Goal: Feedback & Contribution: Leave review/rating

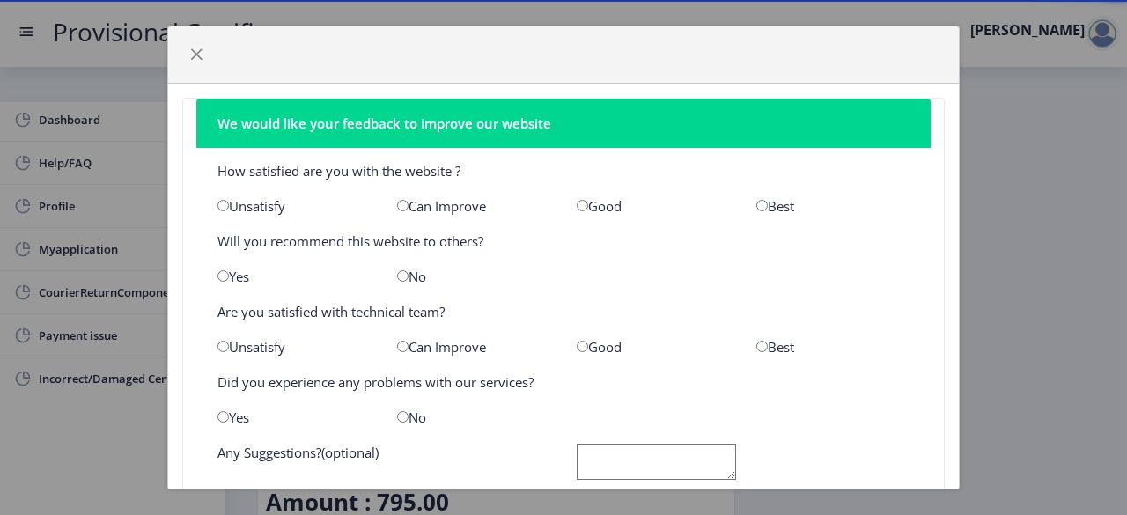
click at [568, 207] on div "Good" at bounding box center [653, 206] width 180 height 18
click at [577, 206] on input "radio" at bounding box center [582, 205] width 11 height 11
radio input "true"
click at [222, 276] on input "radio" at bounding box center [222, 275] width 11 height 11
radio input "true"
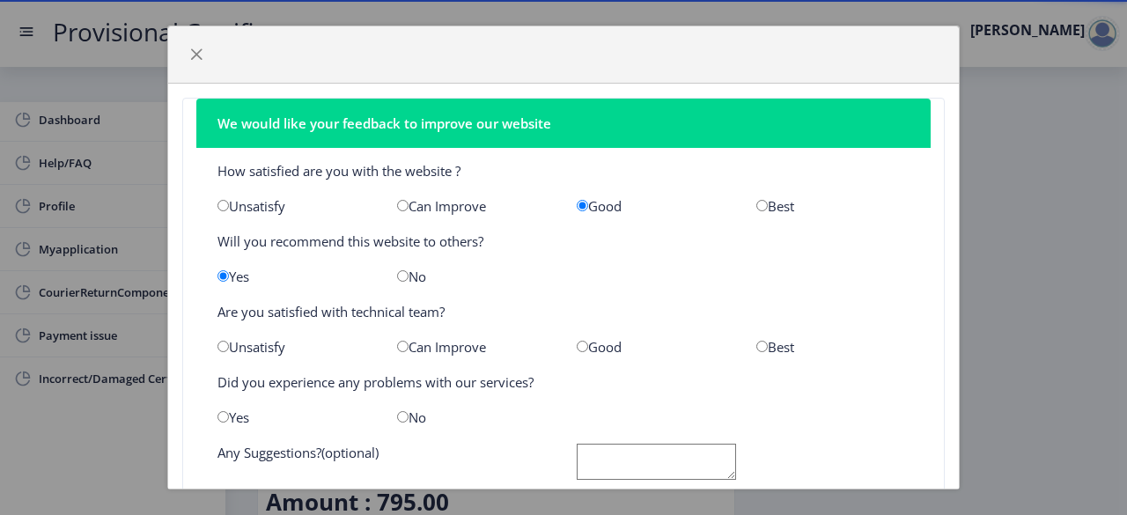
click at [577, 343] on input "radio" at bounding box center [582, 346] width 11 height 11
radio input "true"
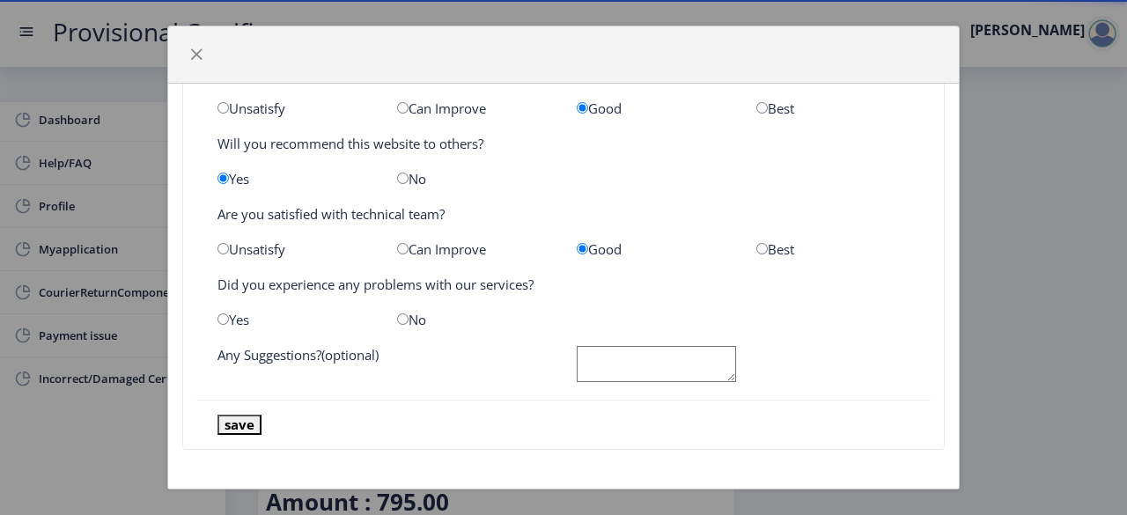
scroll to position [93, 0]
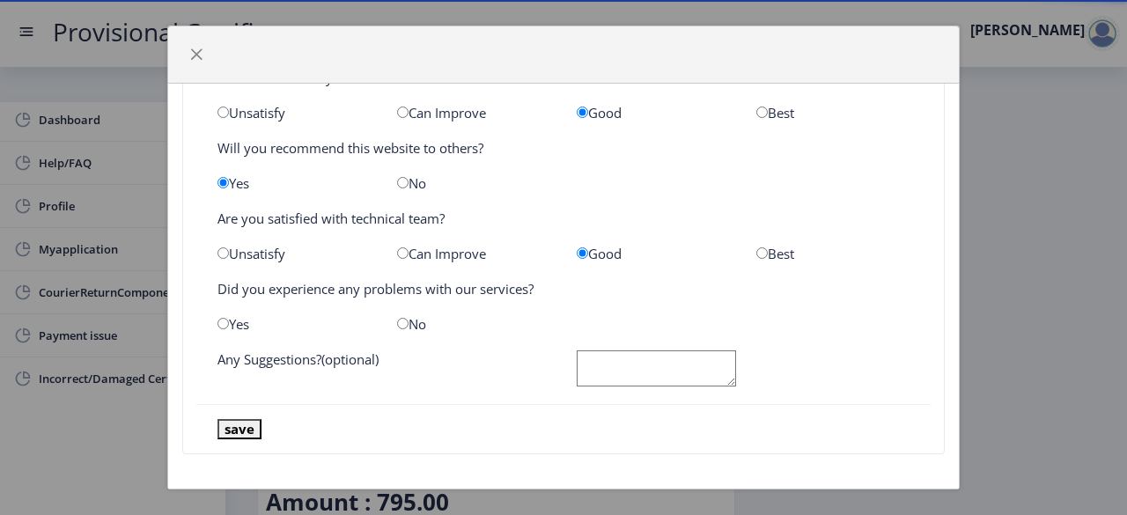
click at [405, 320] on div "No" at bounding box center [474, 324] width 180 height 18
click at [400, 320] on input "radio" at bounding box center [402, 323] width 11 height 11
radio input "true"
click at [250, 422] on button "save" at bounding box center [239, 429] width 44 height 20
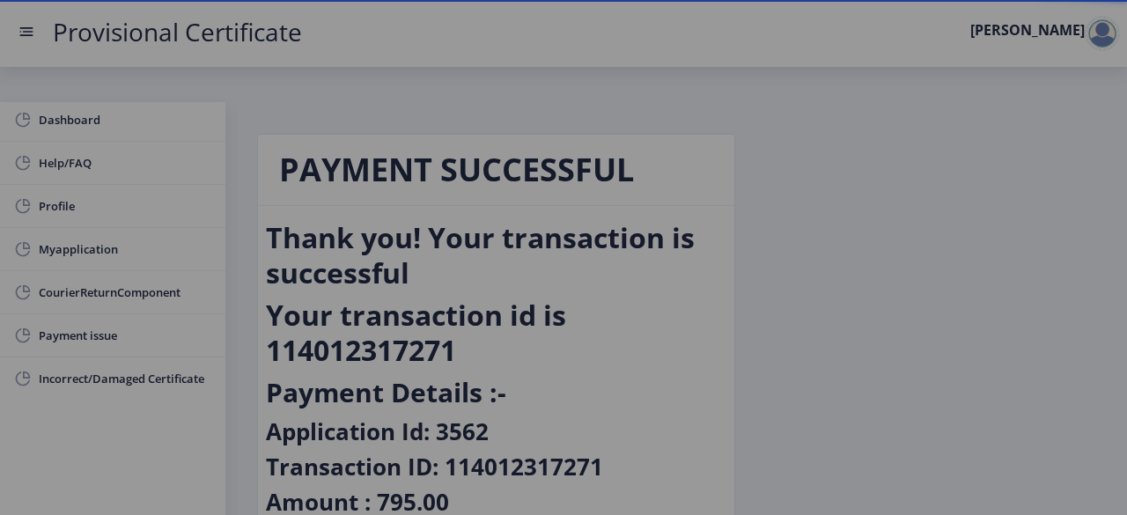
click at [250, 422] on div "We would like your feedback to improve our website How satisfied are you with t…" at bounding box center [563, 257] width 1127 height 515
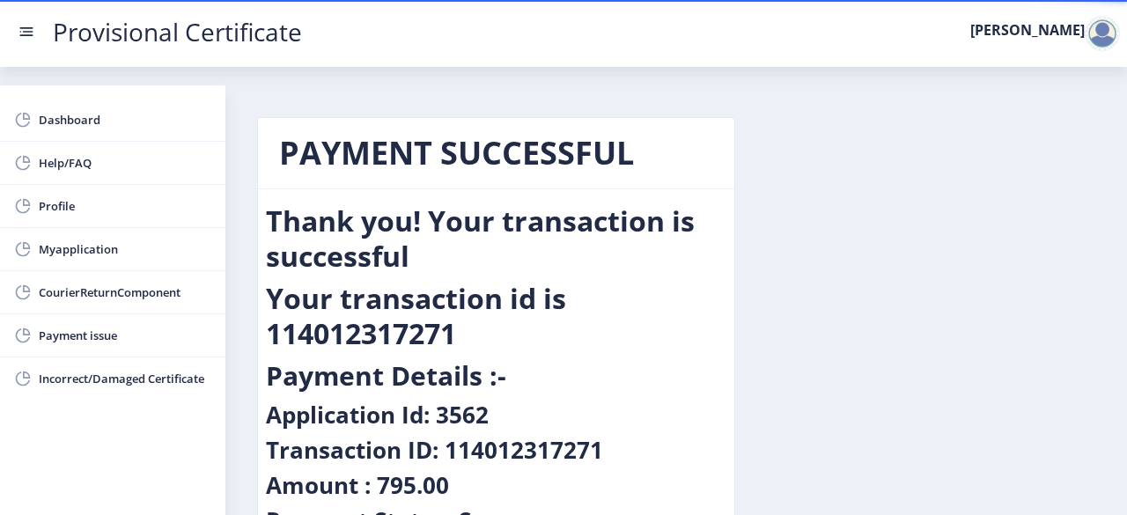
scroll to position [0, 0]
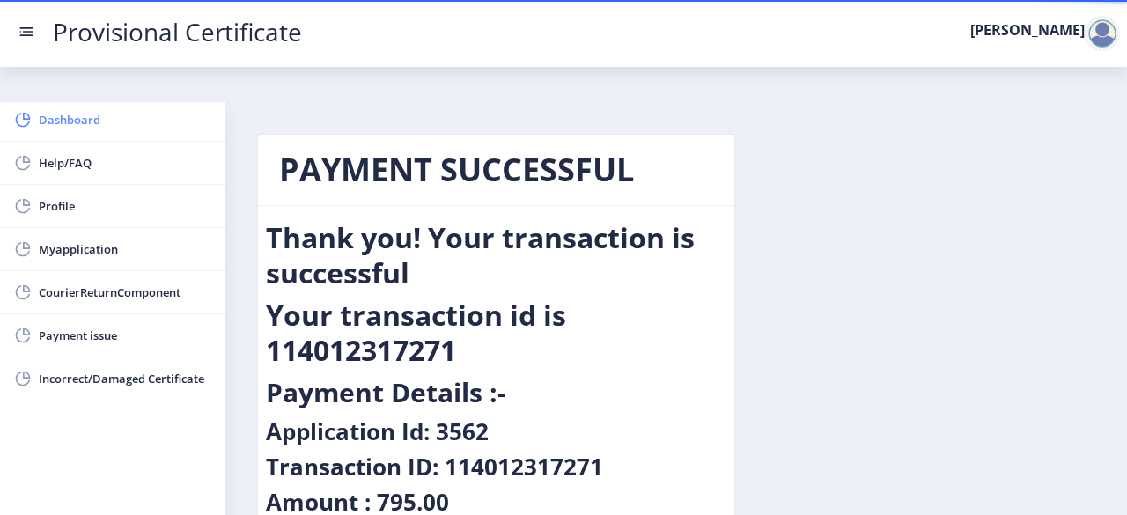
click at [85, 121] on span "Dashboard" at bounding box center [125, 119] width 173 height 21
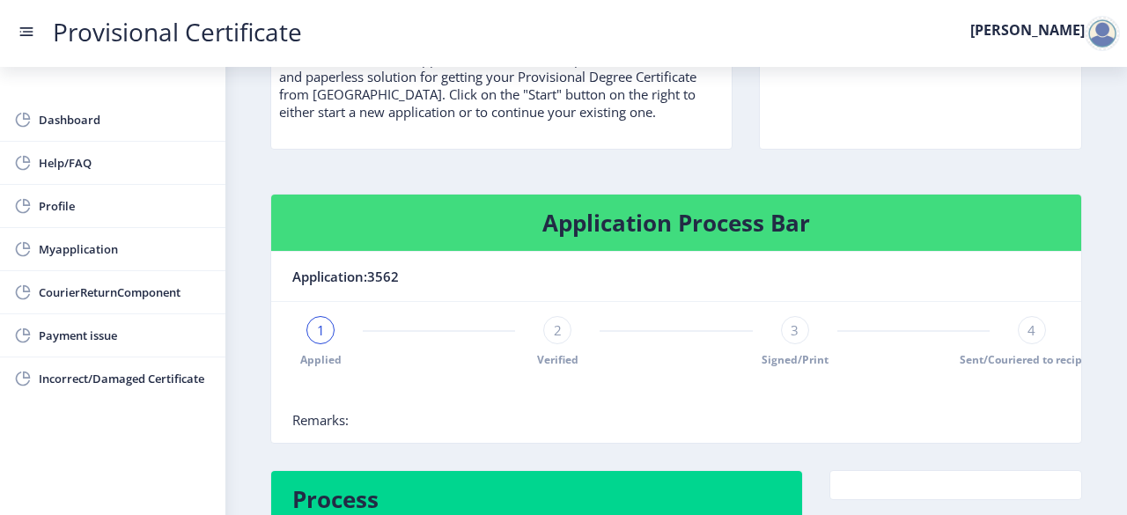
scroll to position [199, 0]
